Goal: Transaction & Acquisition: Purchase product/service

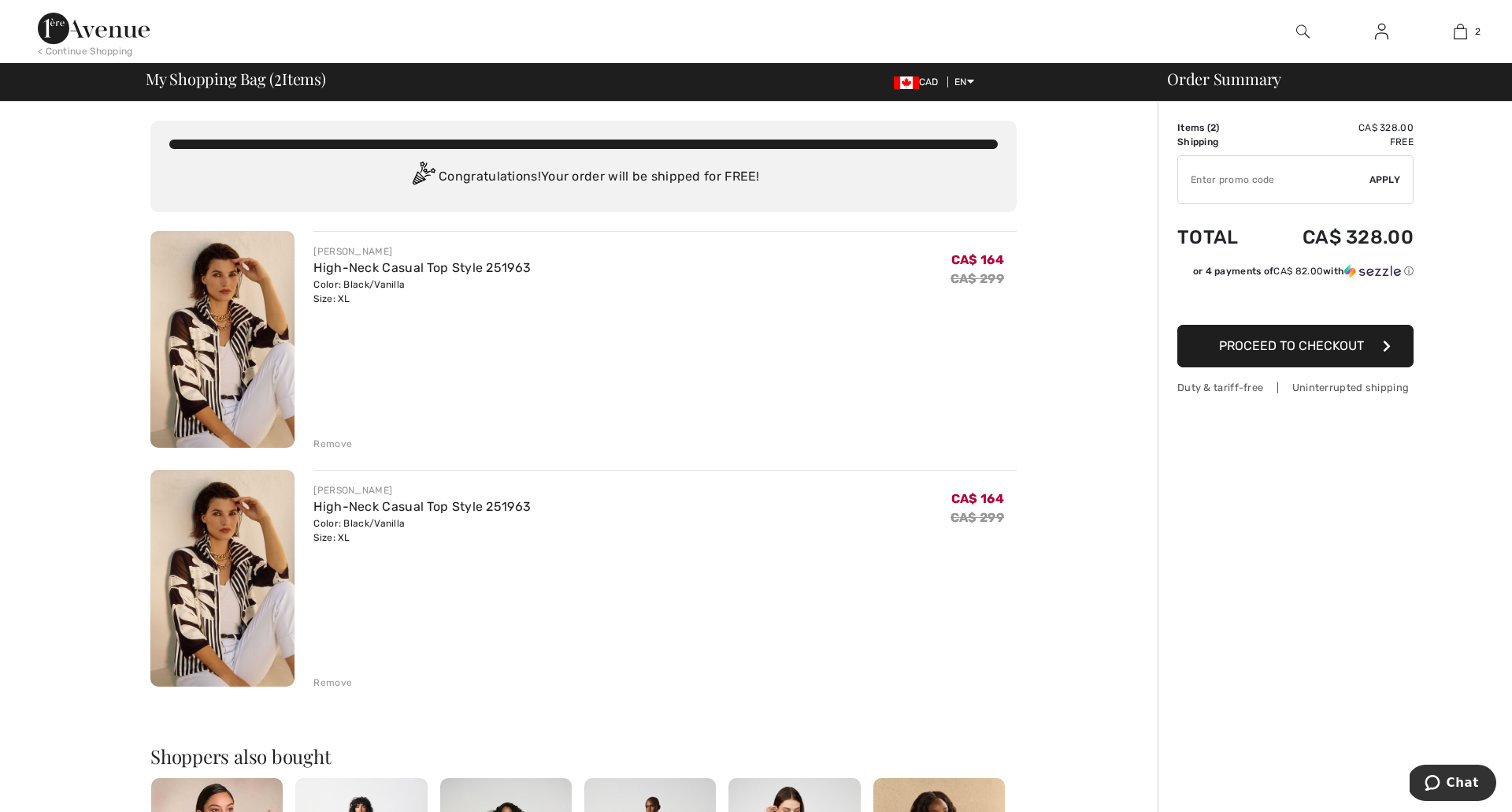
click at [331, 445] on div "Remove" at bounding box center [333, 443] width 38 height 14
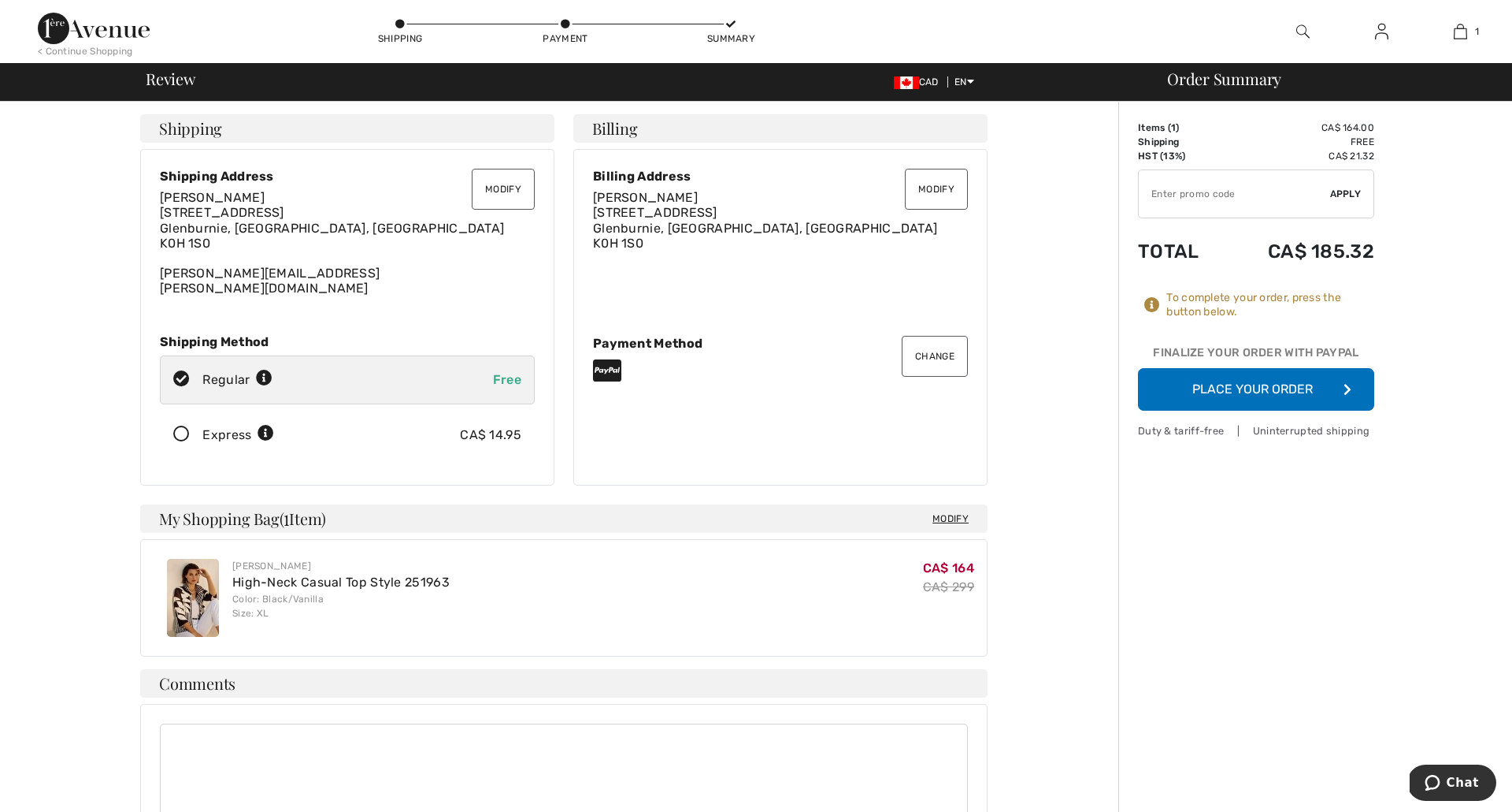
scroll to position [1, 0]
click at [1200, 384] on button "Place Your Order" at bounding box center [1256, 389] width 236 height 43
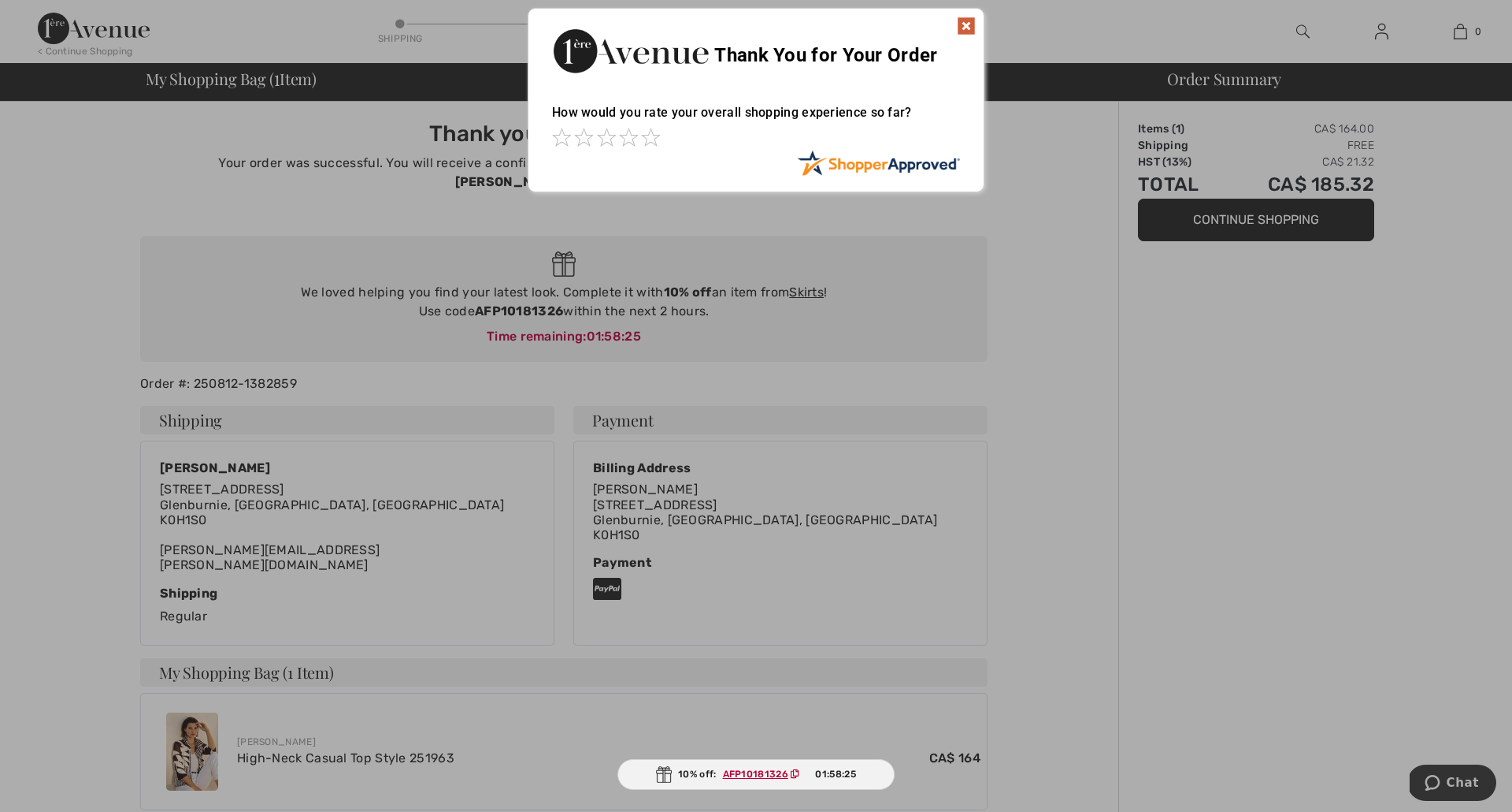
click at [970, 28] on img at bounding box center [966, 26] width 19 height 19
